Goal: Task Accomplishment & Management: Manage account settings

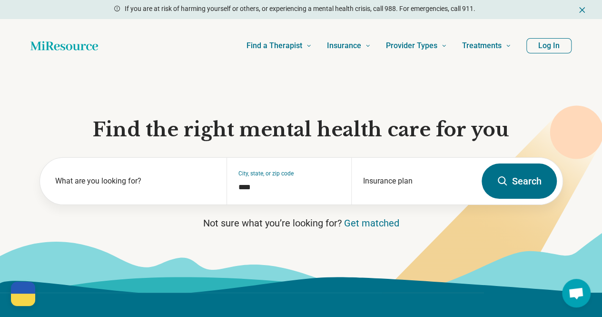
click at [548, 46] on button "Log In" at bounding box center [549, 45] width 45 height 15
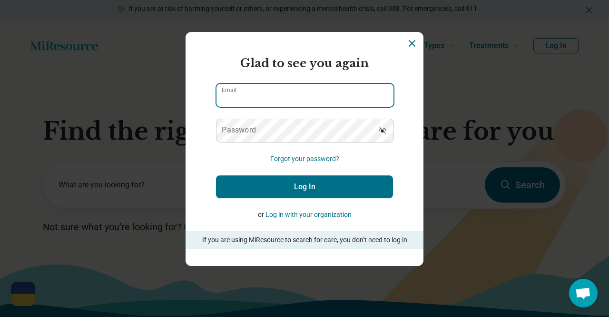
click at [254, 98] on input "Email" at bounding box center [305, 95] width 177 height 23
type input "**********"
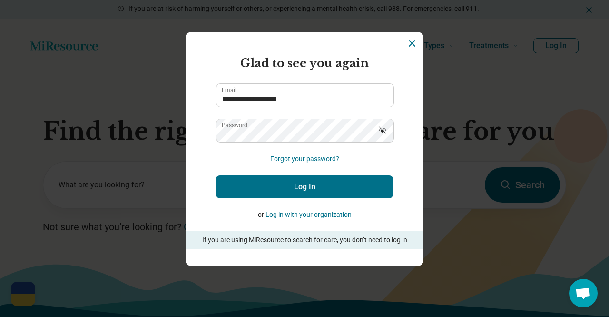
click at [336, 181] on button "Log In" at bounding box center [304, 186] width 177 height 23
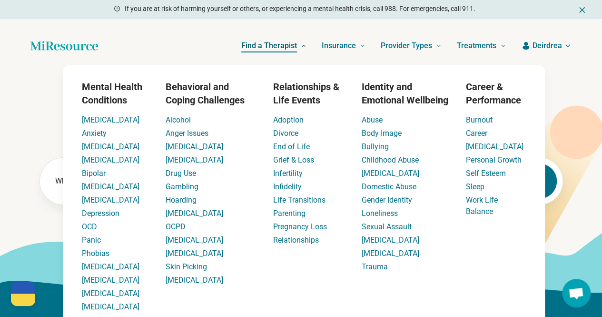
click at [252, 47] on span "Find a Therapist" at bounding box center [269, 45] width 56 height 13
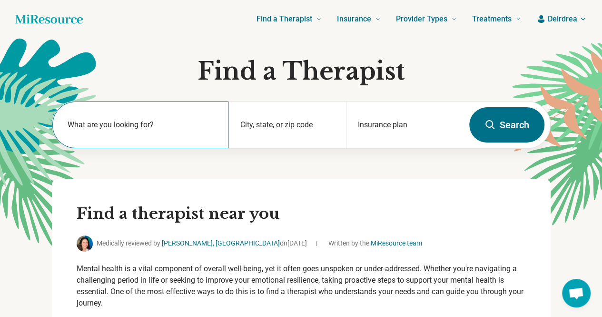
click at [206, 118] on div "What are you looking for?" at bounding box center [140, 124] width 176 height 47
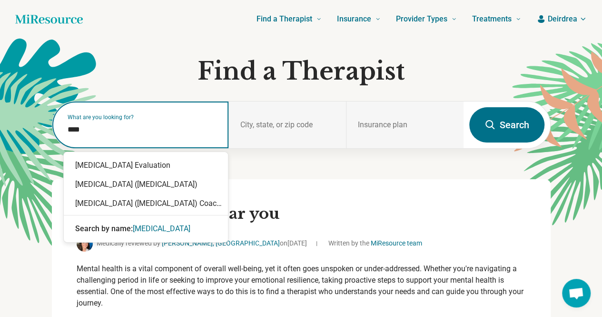
type input "****"
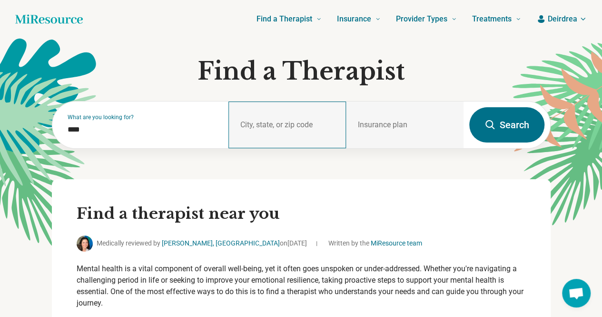
click at [288, 122] on div "City, state, or zip code" at bounding box center [288, 124] width 118 height 47
click at [279, 121] on div "City, state, or zip code" at bounding box center [288, 124] width 118 height 47
click at [279, 122] on div "City, state, or zip code" at bounding box center [288, 124] width 118 height 47
click at [324, 119] on div "City, state, or zip code" at bounding box center [288, 124] width 118 height 47
click at [503, 124] on button "Search" at bounding box center [506, 124] width 75 height 35
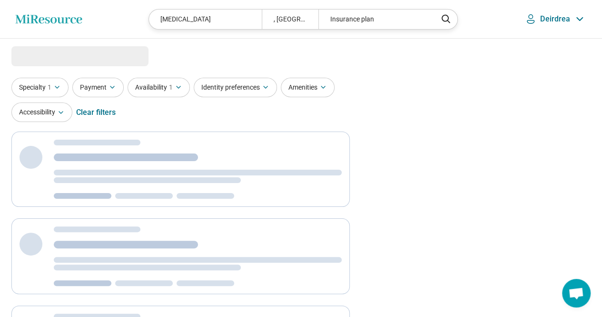
select select "***"
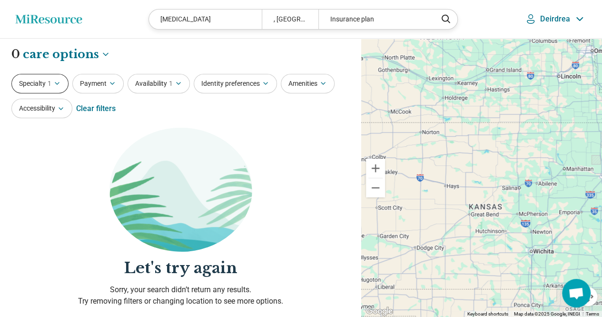
click at [43, 83] on button "Specialty 1" at bounding box center [39, 84] width 57 height 20
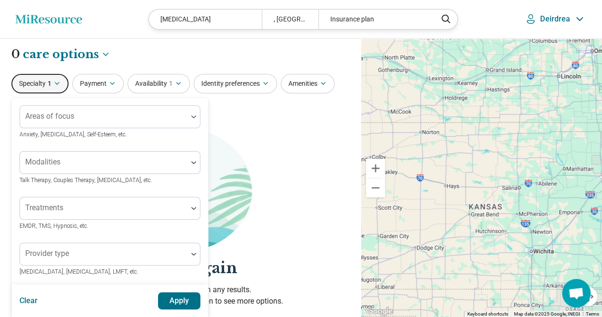
drag, startPoint x: 43, startPoint y: 83, endPoint x: 68, endPoint y: 64, distance: 31.6
click at [43, 83] on button "Specialty 1" at bounding box center [39, 84] width 57 height 20
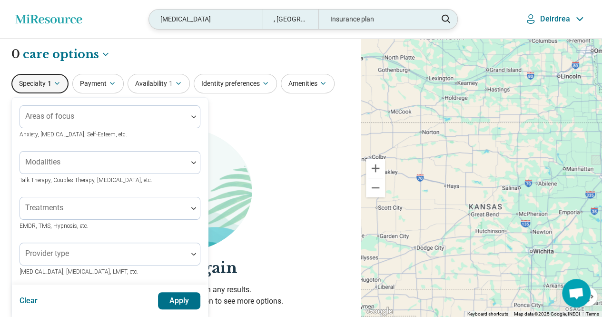
click at [273, 13] on div ", [GEOGRAPHIC_DATA]" at bounding box center [290, 20] width 57 height 20
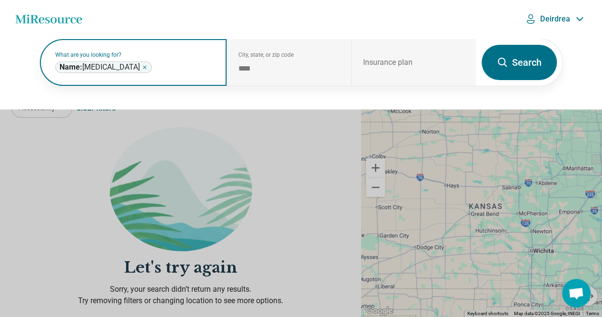
drag, startPoint x: 109, startPoint y: 63, endPoint x: 117, endPoint y: 62, distance: 7.7
click at [110, 64] on div "Name: [MEDICAL_DATA] ****" at bounding box center [103, 66] width 97 height 11
click at [142, 67] on icon "Remove" at bounding box center [145, 67] width 6 height 6
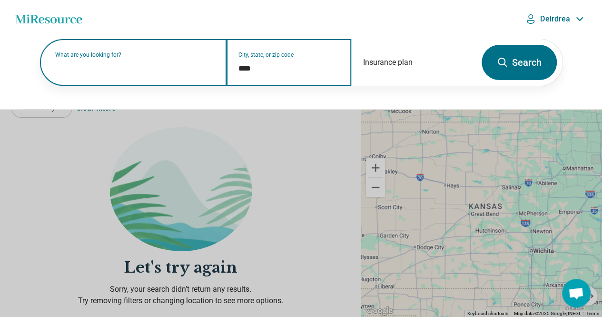
click at [265, 68] on input "****" at bounding box center [289, 68] width 101 height 11
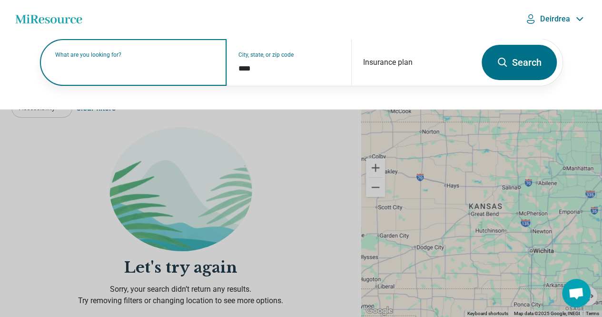
drag, startPoint x: 538, startPoint y: 69, endPoint x: 365, endPoint y: 35, distance: 176.1
click at [395, 69] on form "What are you looking for? City, state, or zip code **** Insurance plan Search" at bounding box center [302, 63] width 524 height 48
click at [384, 59] on div "Insurance plan" at bounding box center [413, 62] width 125 height 47
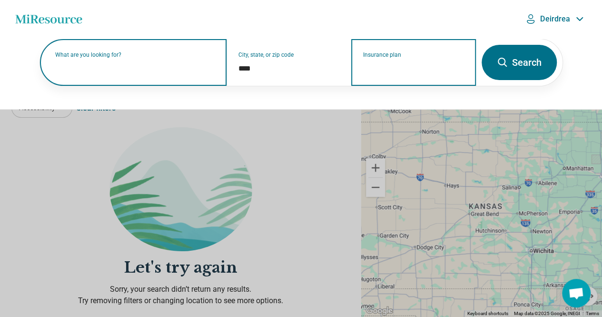
click at [402, 64] on input "Insurance plan" at bounding box center [413, 68] width 101 height 11
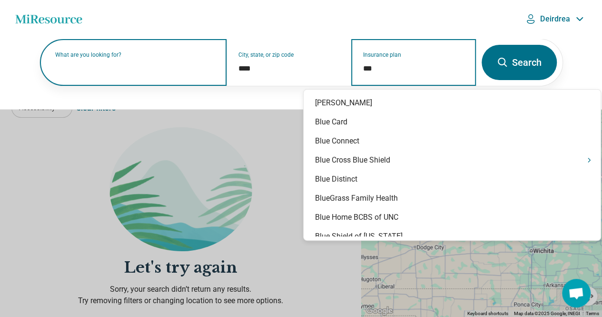
type input "****"
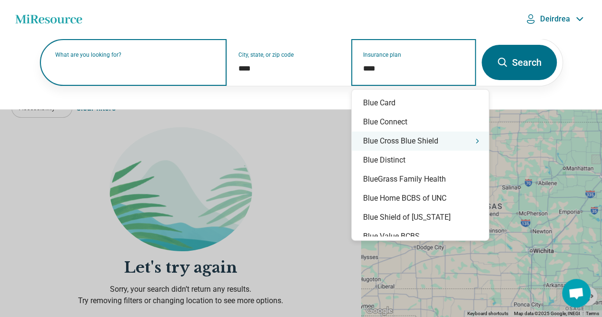
click at [402, 138] on div "Blue Cross Blue Shield" at bounding box center [420, 140] width 137 height 19
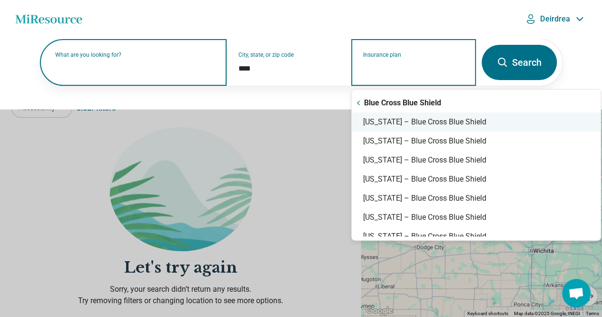
click at [398, 122] on div "[US_STATE] – Blue Cross Blue Shield" at bounding box center [476, 121] width 249 height 19
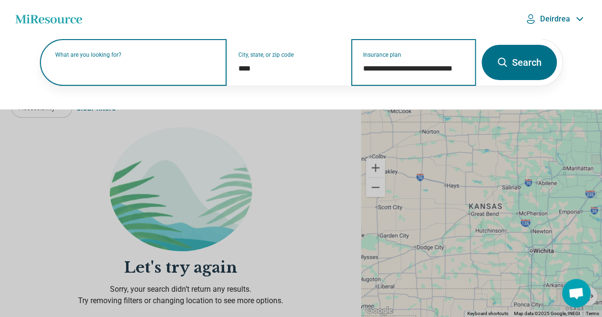
type input "**********"
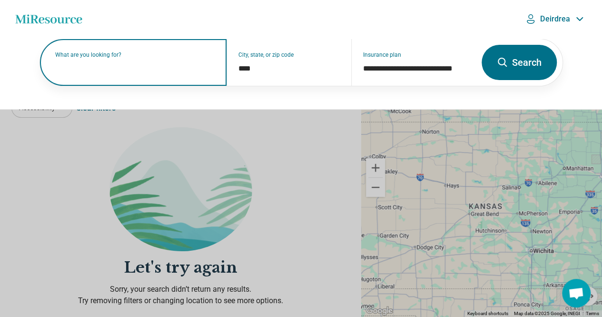
click at [522, 71] on button "Search" at bounding box center [519, 62] width 75 height 35
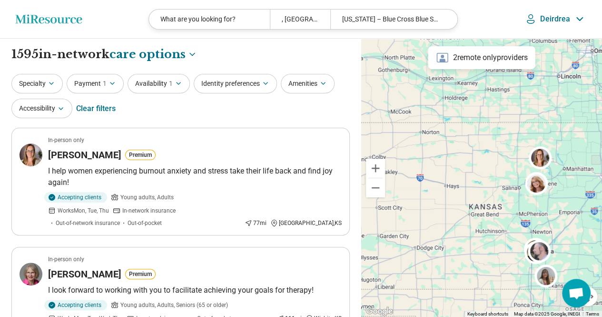
click at [554, 22] on p "Deirdrea" at bounding box center [555, 19] width 30 height 10
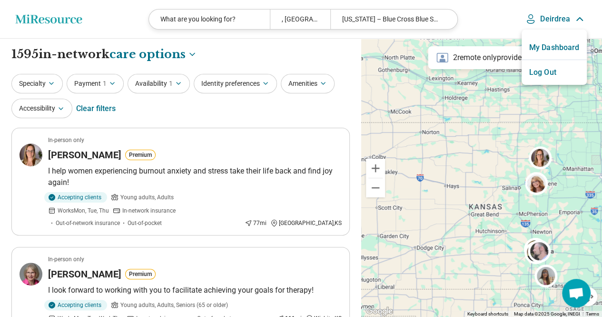
click at [550, 45] on link "My Dashboard" at bounding box center [554, 47] width 65 height 25
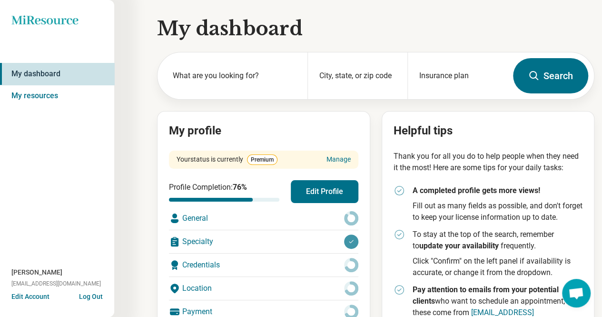
click at [315, 193] on button "Edit Profile" at bounding box center [325, 191] width 68 height 23
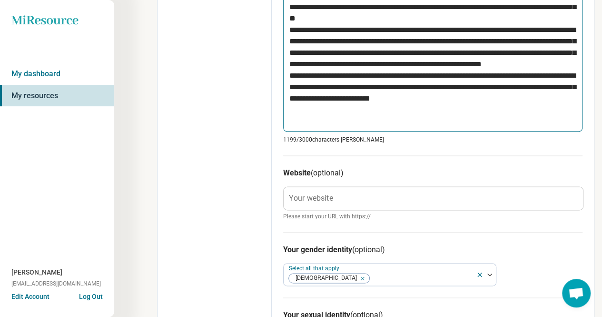
scroll to position [571, 0]
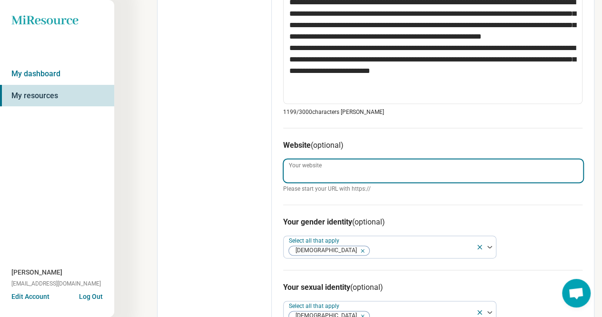
paste input "**********"
type textarea "*"
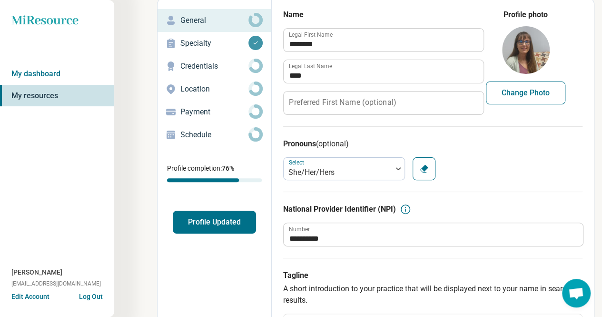
scroll to position [0, 0]
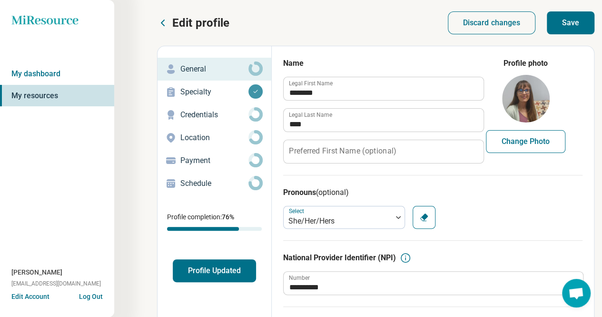
type input "**********"
click at [182, 91] on p "Specialty" at bounding box center [214, 91] width 68 height 11
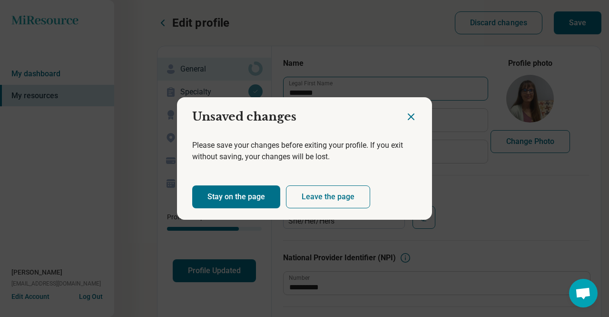
drag, startPoint x: 405, startPoint y: 112, endPoint x: 441, endPoint y: 85, distance: 45.6
click at [406, 112] on icon "Close dialog" at bounding box center [411, 116] width 11 height 11
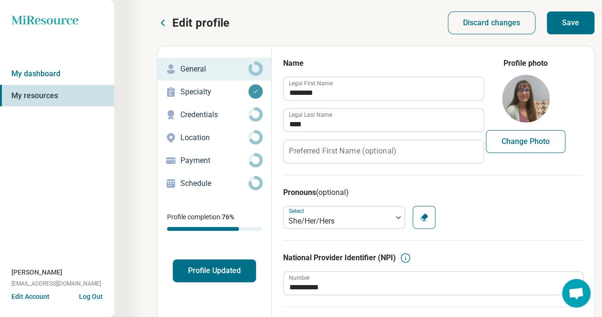
click at [569, 24] on button "Save" at bounding box center [571, 22] width 48 height 23
click at [203, 86] on p "Specialty" at bounding box center [214, 91] width 68 height 11
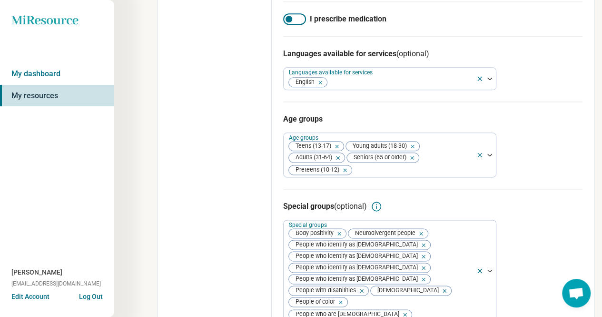
scroll to position [466, 0]
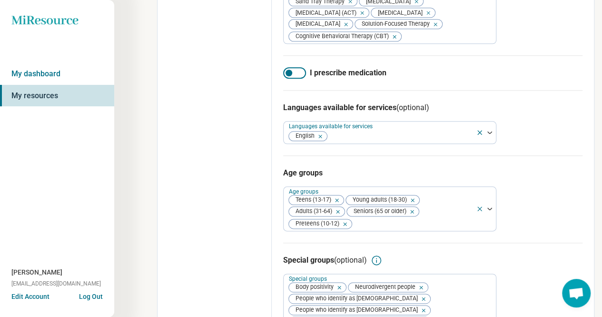
click at [285, 79] on div at bounding box center [294, 72] width 23 height 11
click at [289, 79] on div at bounding box center [294, 72] width 23 height 11
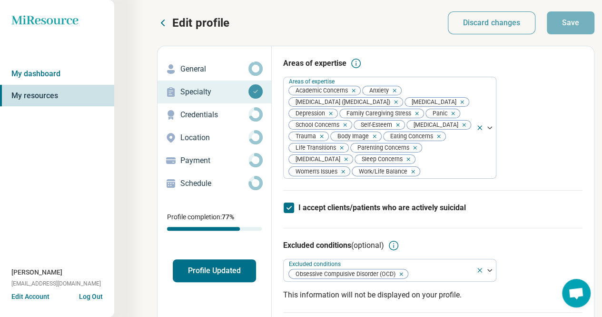
scroll to position [48, 0]
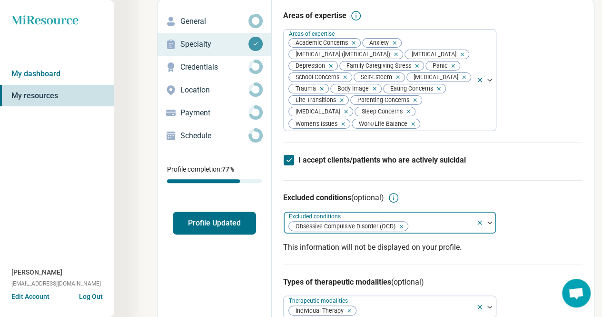
click at [490, 226] on div at bounding box center [486, 222] width 20 height 22
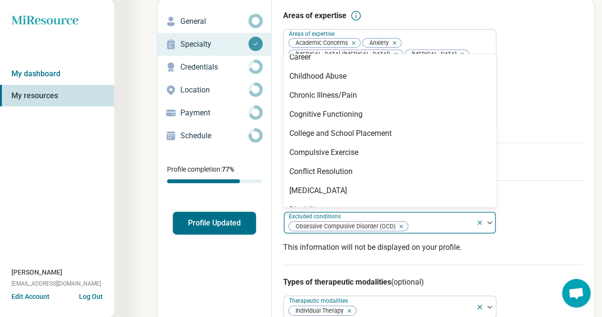
scroll to position [286, 0]
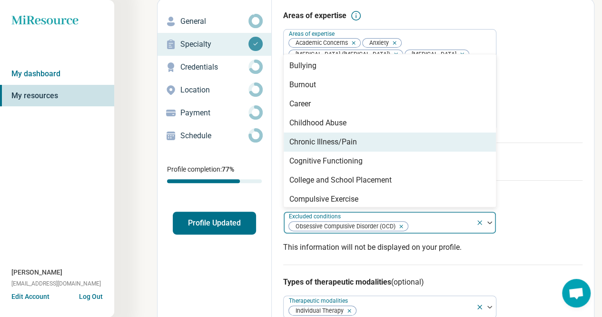
click at [577, 128] on div "Areas of expertise Areas of expertise Academic Concerns Anxiety [MEDICAL_DATA] …" at bounding box center [432, 76] width 299 height 132
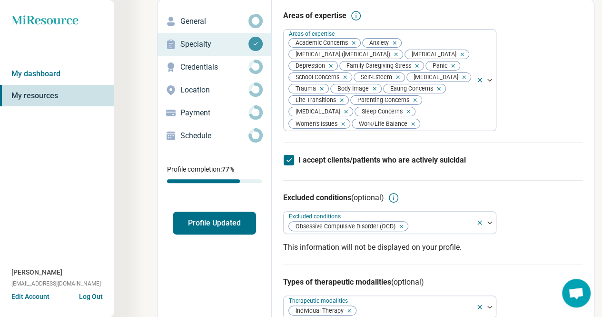
click at [195, 64] on p "Credentials" at bounding box center [214, 66] width 68 height 11
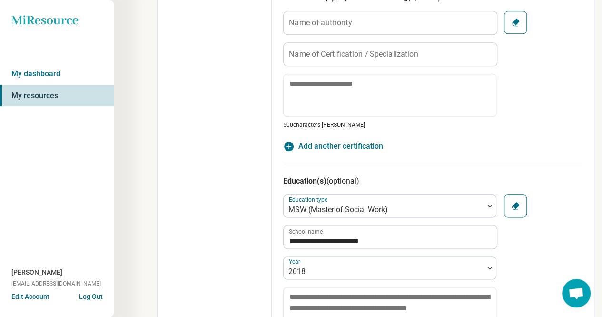
scroll to position [333, 0]
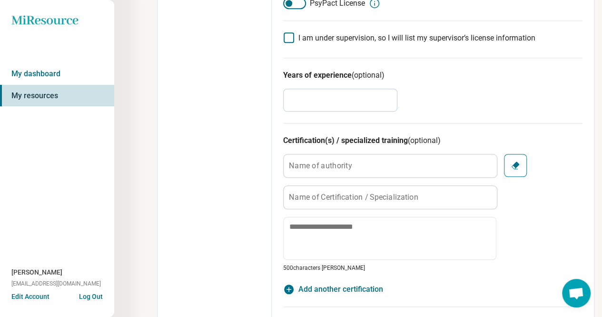
drag, startPoint x: 322, startPoint y: 101, endPoint x: 284, endPoint y: 92, distance: 39.1
click at [284, 92] on input "*" at bounding box center [340, 100] width 114 height 23
click at [561, 100] on div "Years of experience (optional) *" at bounding box center [432, 90] width 299 height 65
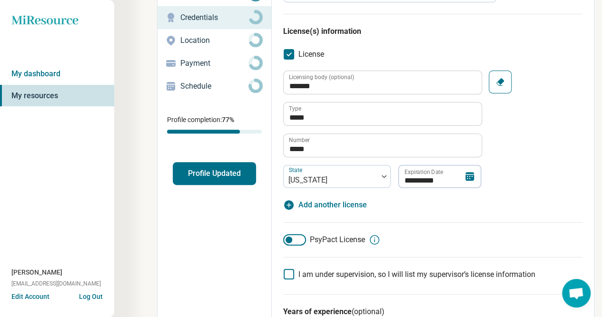
scroll to position [12, 0]
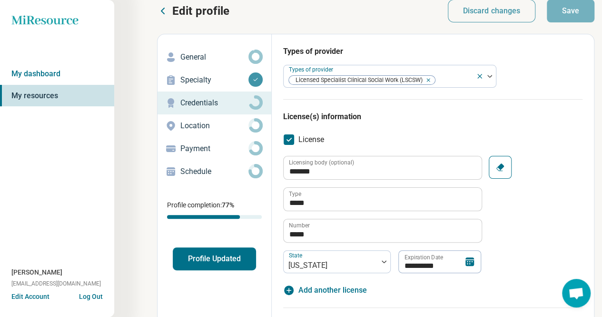
click at [199, 121] on p "Location" at bounding box center [214, 125] width 68 height 11
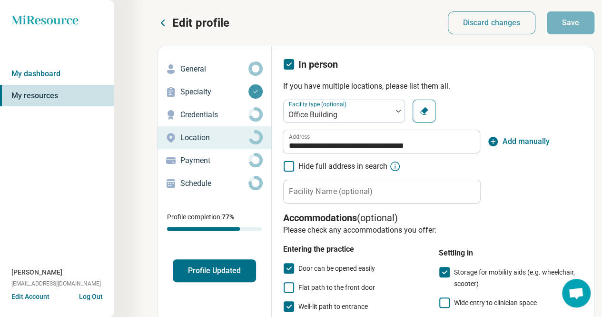
click at [196, 160] on p "Payment" at bounding box center [214, 160] width 68 height 11
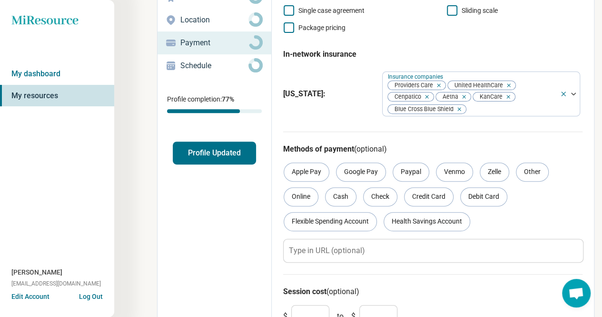
scroll to position [19, 0]
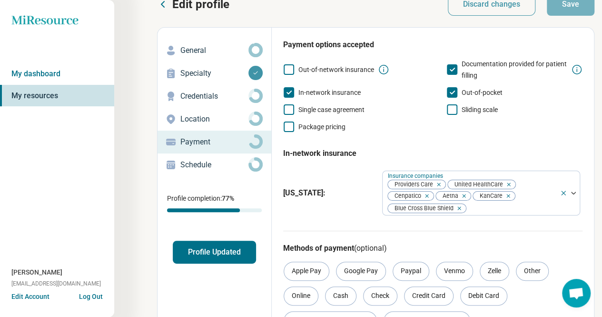
click at [189, 166] on p "Schedule" at bounding box center [214, 164] width 68 height 11
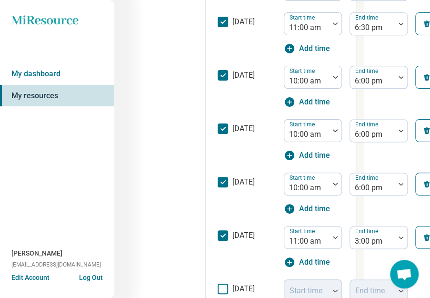
scroll to position [357, 66]
click at [364, 198] on div "Start time 10:00 am End time 6:00 pm Add time" at bounding box center [369, 193] width 171 height 42
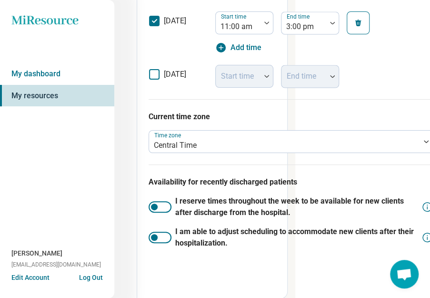
scroll to position [571, 150]
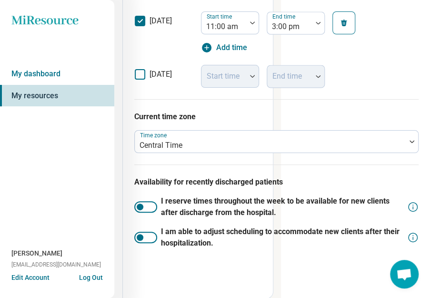
click at [140, 204] on div at bounding box center [140, 206] width 7 height 7
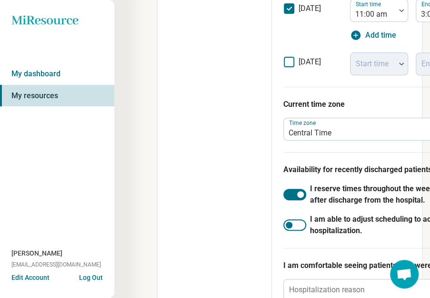
scroll to position [609, 0]
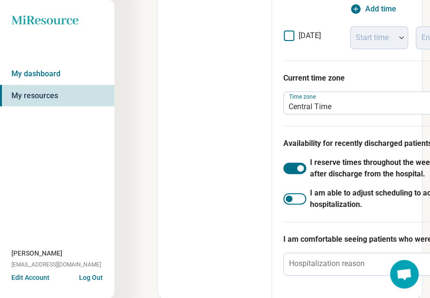
click at [293, 203] on div at bounding box center [294, 198] width 23 height 11
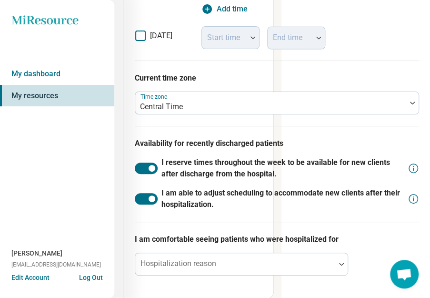
scroll to position [609, 150]
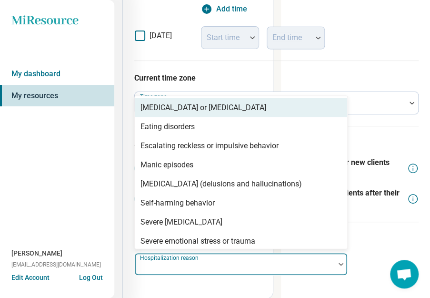
click at [339, 262] on img at bounding box center [340, 263] width 5 height 3
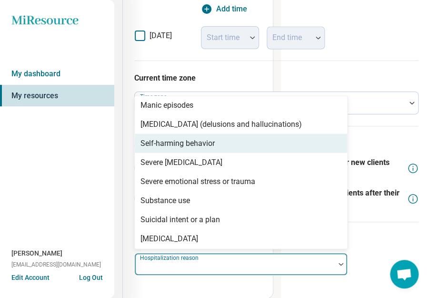
scroll to position [61, 0]
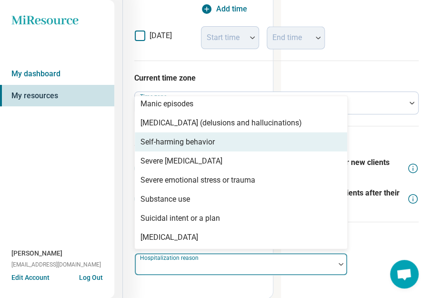
click at [273, 143] on div "Self-harming behavior" at bounding box center [241, 141] width 212 height 19
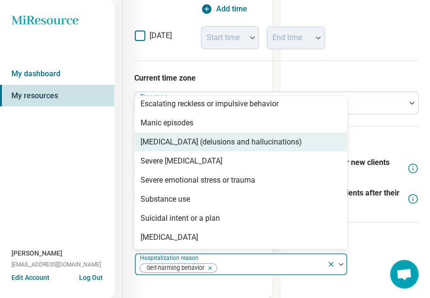
scroll to position [42, 0]
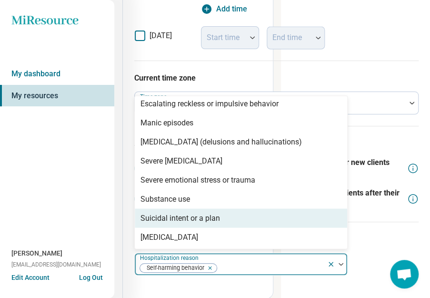
click at [196, 222] on div "Suicidal intent or a plan" at bounding box center [241, 217] width 212 height 19
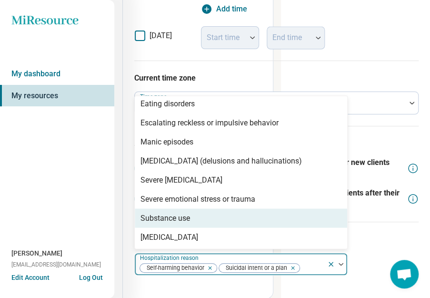
scroll to position [23, 0]
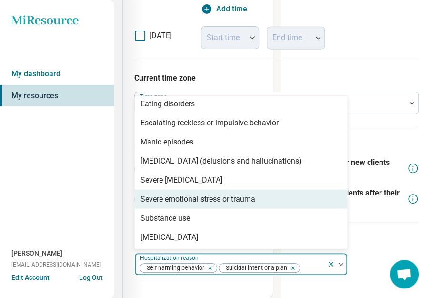
click at [194, 201] on div "Severe emotional stress or trauma" at bounding box center [197, 198] width 115 height 11
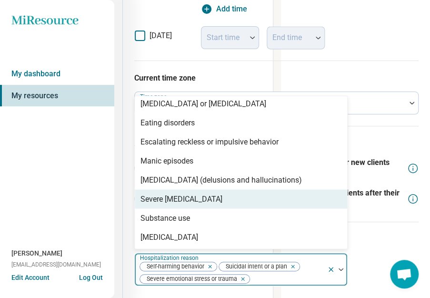
scroll to position [4, 0]
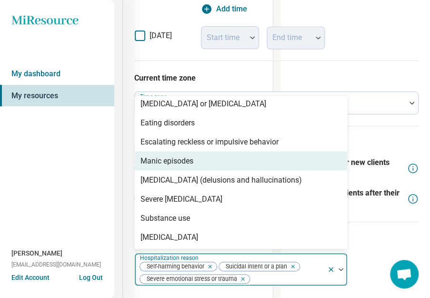
click at [174, 156] on div "Manic episodes" at bounding box center [166, 160] width 53 height 11
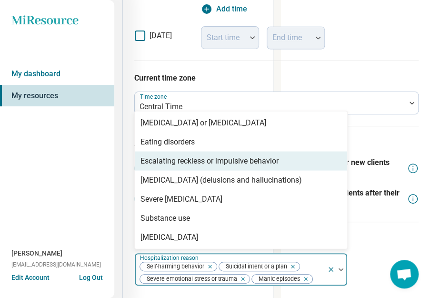
click at [193, 155] on div "Escalating reckless or impulsive behavior" at bounding box center [209, 160] width 138 height 11
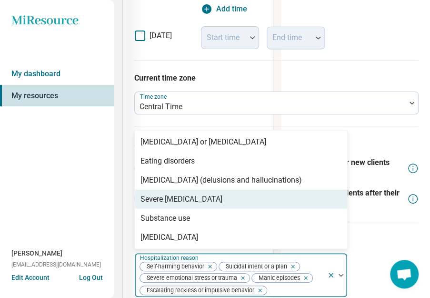
click at [202, 199] on div "Severe [MEDICAL_DATA]" at bounding box center [241, 198] width 212 height 19
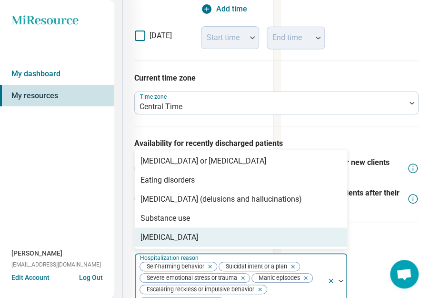
click at [168, 236] on div "[MEDICAL_DATA]" at bounding box center [169, 236] width 58 height 11
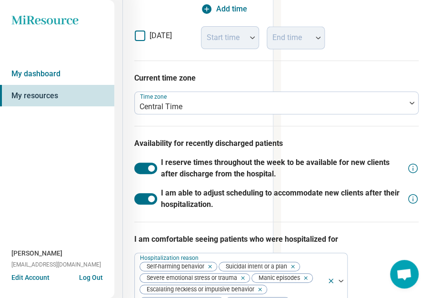
click at [383, 241] on p "I am comfortable seeing patients who were hospitalized for" at bounding box center [276, 238] width 284 height 11
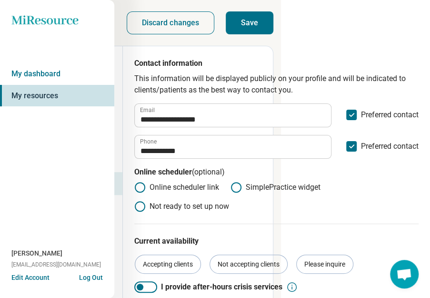
scroll to position [0, 150]
click at [247, 32] on button "Save" at bounding box center [250, 22] width 48 height 23
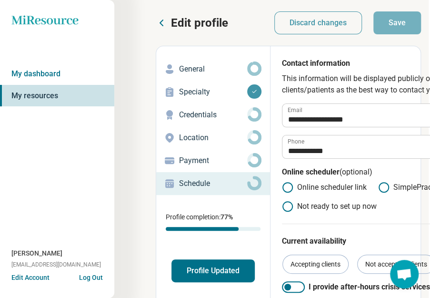
scroll to position [0, 0]
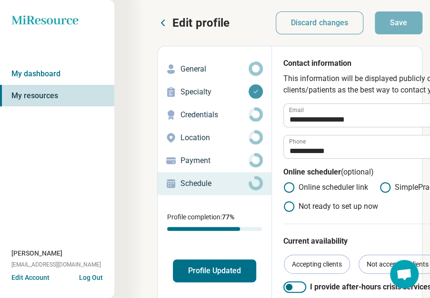
click at [192, 68] on p "General" at bounding box center [214, 68] width 68 height 11
type textarea "*"
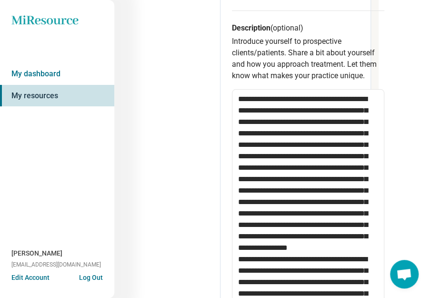
scroll to position [441, 51]
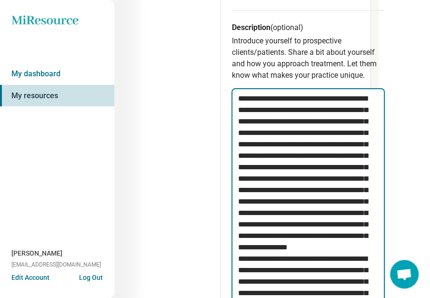
click at [376, 156] on textarea at bounding box center [307, 275] width 153 height 375
type textarea "**********"
type textarea "*"
type textarea "**********"
type textarea "*"
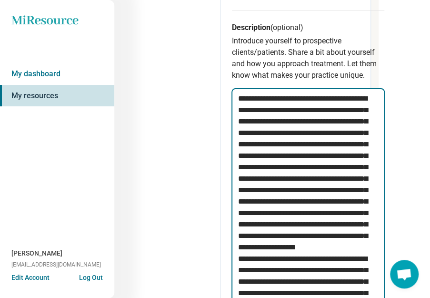
type textarea "**********"
type textarea "*"
type textarea "**********"
type textarea "*"
type textarea "**********"
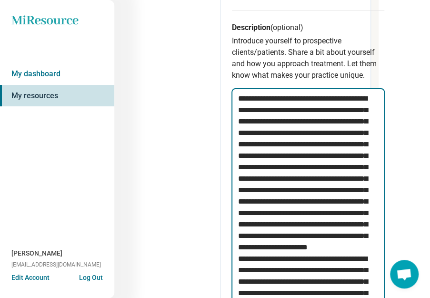
type textarea "*"
type textarea "**********"
type textarea "*"
type textarea "**********"
click at [302, 167] on textarea at bounding box center [307, 275] width 153 height 375
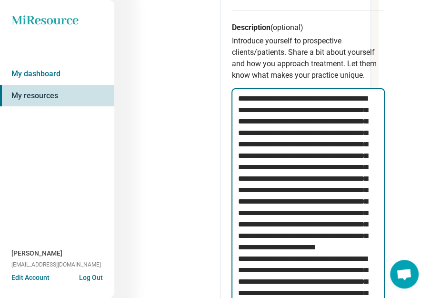
type textarea "*"
type textarea "**********"
type textarea "*"
type textarea "**********"
type textarea "*"
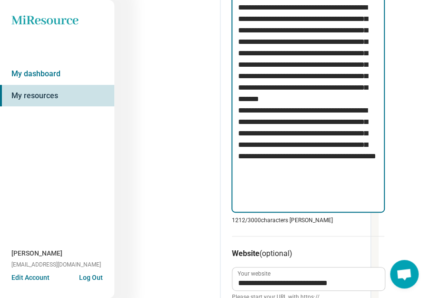
scroll to position [692, 51]
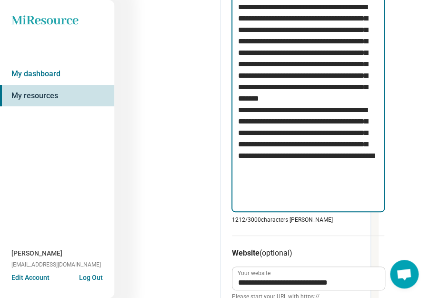
type textarea "**********"
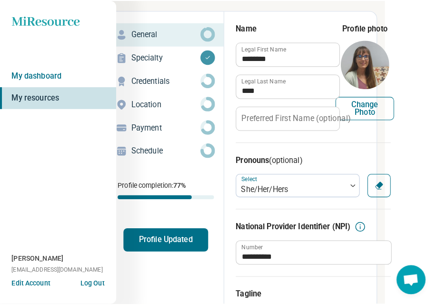
scroll to position [0, 51]
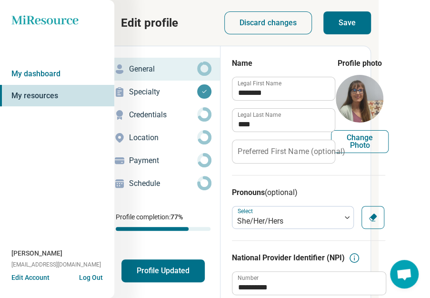
click at [347, 21] on button "Save" at bounding box center [347, 22] width 48 height 23
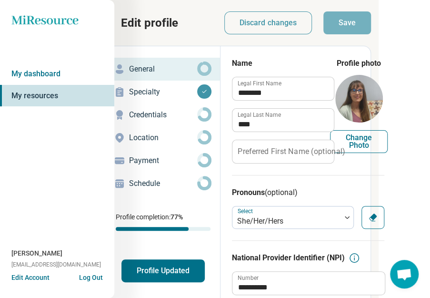
click at [153, 265] on button "Profile Updated" at bounding box center [162, 270] width 83 height 23
type textarea "*"
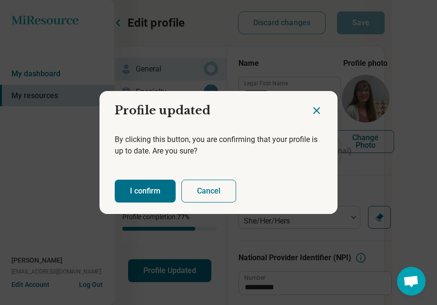
click at [141, 189] on button "I confirm" at bounding box center [145, 190] width 61 height 23
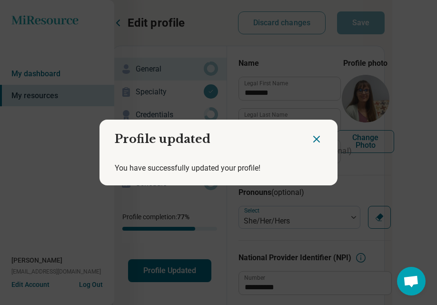
click at [313, 142] on icon "Close dialog" at bounding box center [316, 138] width 11 height 11
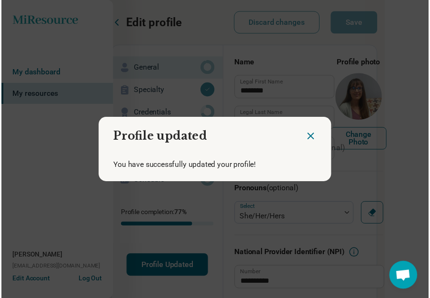
scroll to position [0, 44]
